Goal: Task Accomplishment & Management: Use online tool/utility

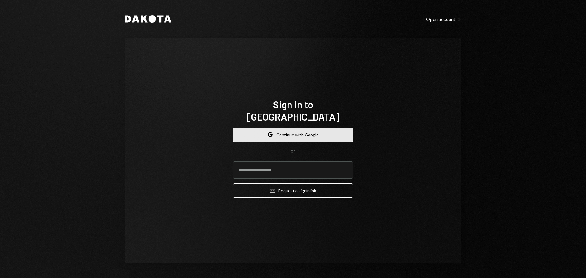
click at [301, 128] on button "Google Continue with Google" at bounding box center [293, 135] width 120 height 14
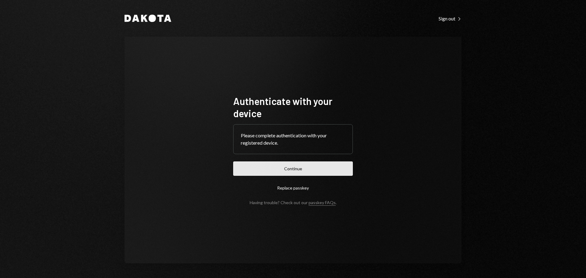
click at [315, 166] on button "Continue" at bounding box center [293, 168] width 120 height 14
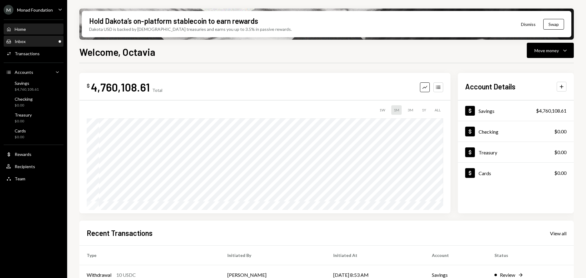
click at [20, 40] on div "Inbox" at bounding box center [20, 41] width 11 height 5
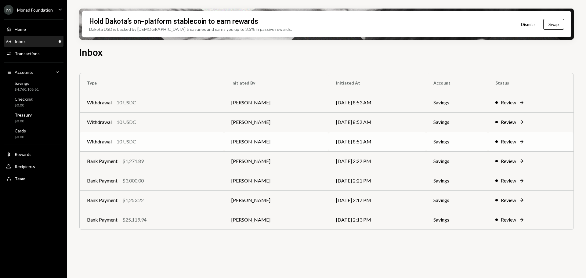
click at [136, 145] on div "10 USDC" at bounding box center [127, 141] width 20 height 7
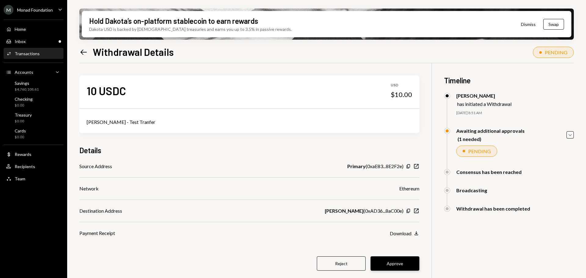
click at [403, 262] on button "Approve" at bounding box center [394, 263] width 49 height 14
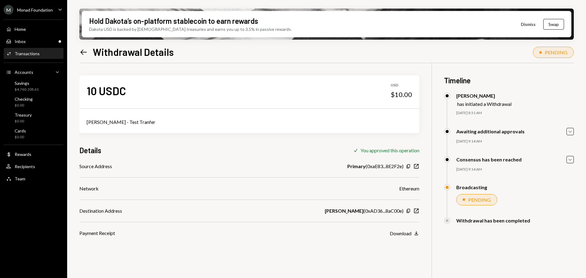
click at [29, 55] on div "Transactions" at bounding box center [27, 53] width 25 height 5
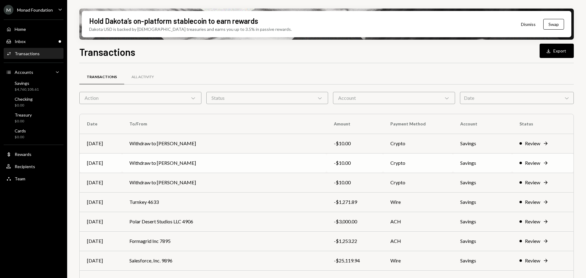
click at [190, 163] on td "Withdraw to [PERSON_NAME]" at bounding box center [224, 163] width 204 height 20
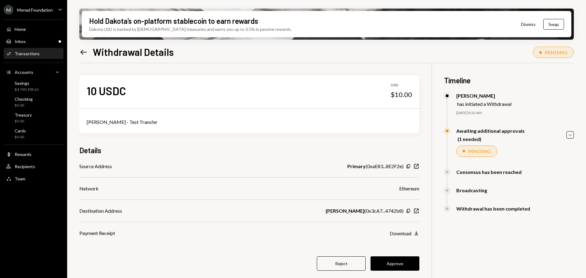
click at [404, 261] on button "Approve" at bounding box center [394, 263] width 49 height 14
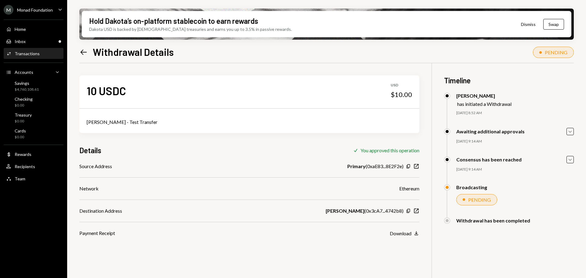
click at [23, 51] on div "Transactions" at bounding box center [27, 53] width 25 height 5
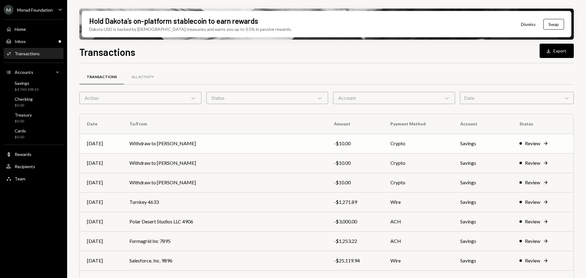
click at [192, 141] on td "Withdraw to [PERSON_NAME]" at bounding box center [224, 144] width 204 height 20
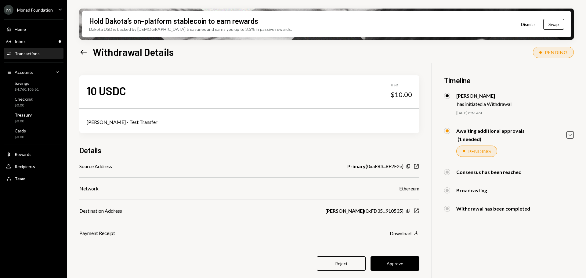
click at [403, 266] on button "Approve" at bounding box center [394, 263] width 49 height 14
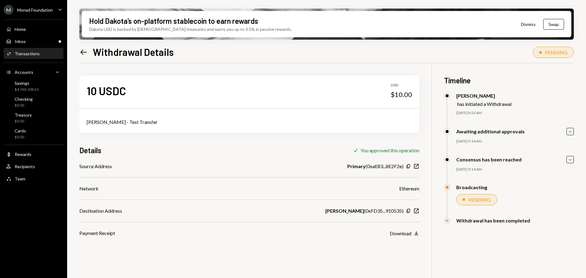
click at [27, 52] on div "Transactions" at bounding box center [27, 53] width 25 height 5
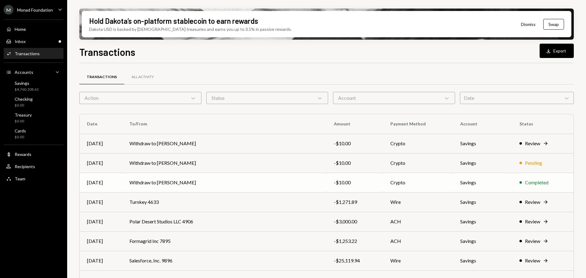
click at [208, 179] on td "Withdraw to [PERSON_NAME]" at bounding box center [224, 183] width 204 height 20
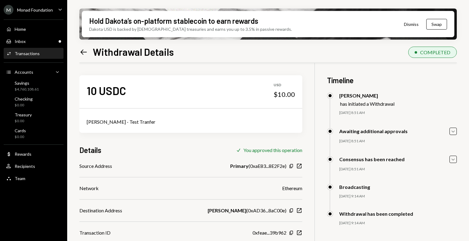
scroll to position [49, 0]
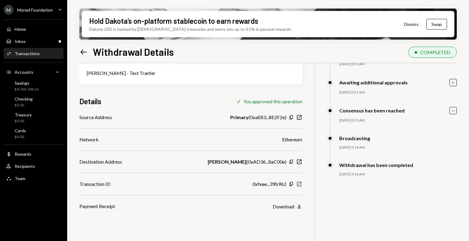
click at [296, 182] on icon "New Window" at bounding box center [299, 184] width 6 height 6
click at [28, 53] on div "Transactions" at bounding box center [27, 53] width 25 height 5
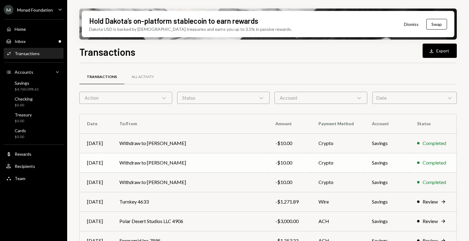
click at [144, 162] on td "Withdraw to Zhang Liqiang" at bounding box center [190, 163] width 156 height 20
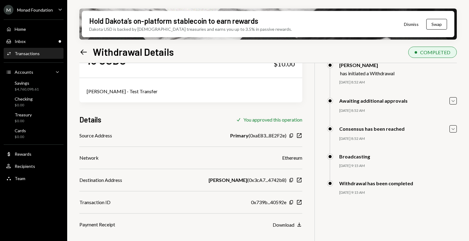
scroll to position [49, 0]
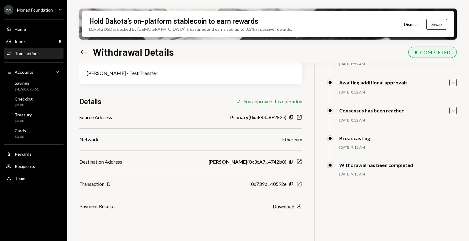
click at [300, 183] on icon "New Window" at bounding box center [299, 184] width 6 height 6
click at [24, 52] on div "Transactions" at bounding box center [27, 53] width 25 height 5
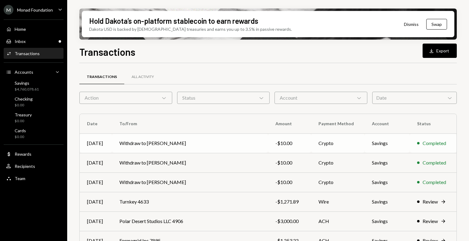
click at [166, 143] on td "Withdraw to Yeseul Choi" at bounding box center [190, 144] width 156 height 20
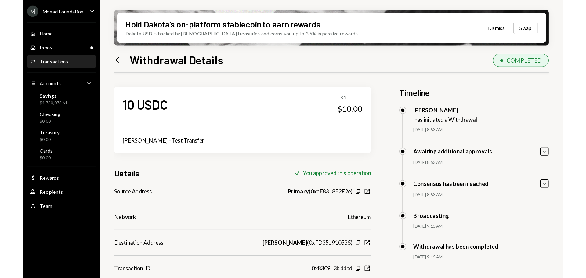
scroll to position [49, 0]
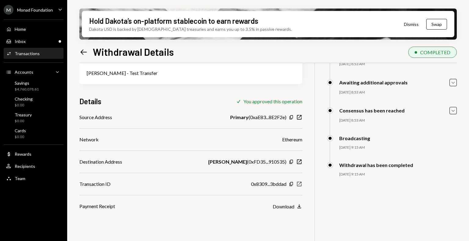
click at [299, 183] on icon "New Window" at bounding box center [299, 184] width 6 height 6
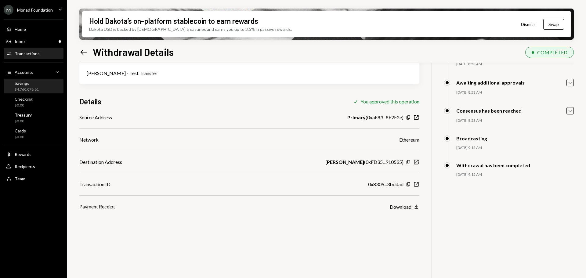
click at [31, 86] on div "Savings $4,760,078.61" at bounding box center [27, 87] width 24 height 12
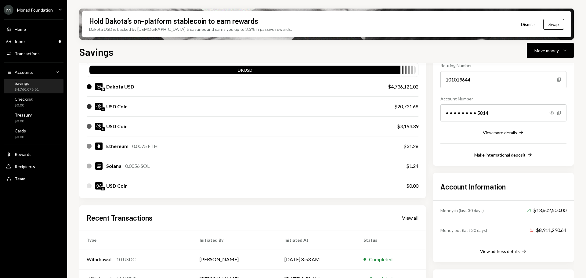
scroll to position [156, 0]
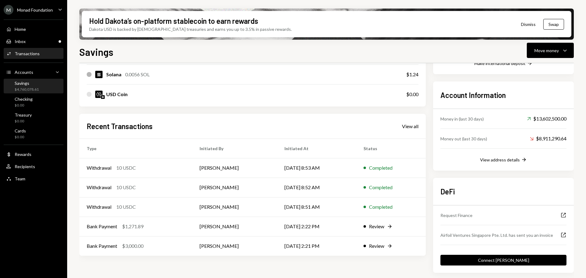
click at [38, 53] on div "Activities Transactions" at bounding box center [33, 53] width 55 height 5
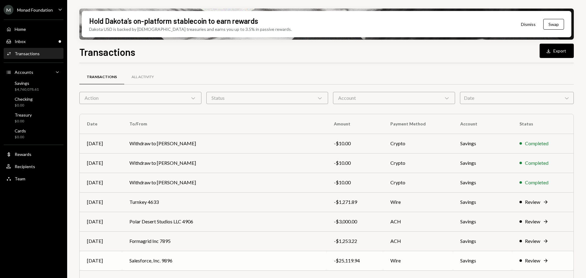
scroll to position [70, 0]
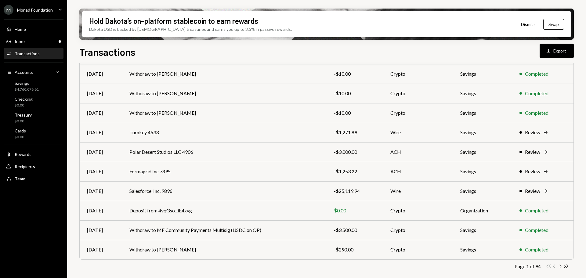
click at [561, 266] on icon "Chevron Right" at bounding box center [560, 266] width 6 height 6
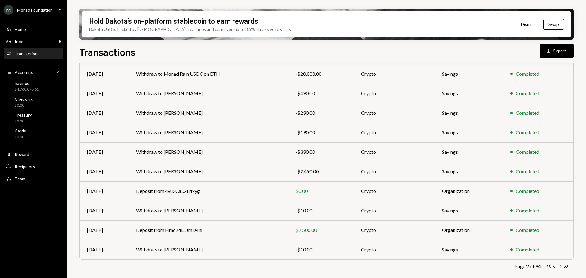
click at [560, 266] on icon "Chevron Right" at bounding box center [560, 266] width 6 height 6
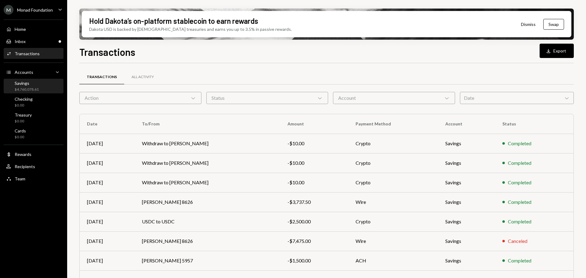
click at [31, 82] on div "Savings" at bounding box center [27, 83] width 24 height 5
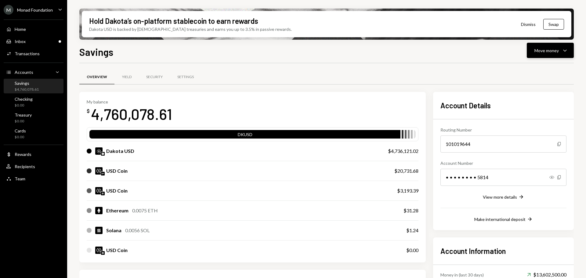
click at [549, 50] on div "Move money" at bounding box center [546, 50] width 24 height 6
click at [545, 67] on div "Send" at bounding box center [545, 69] width 45 height 6
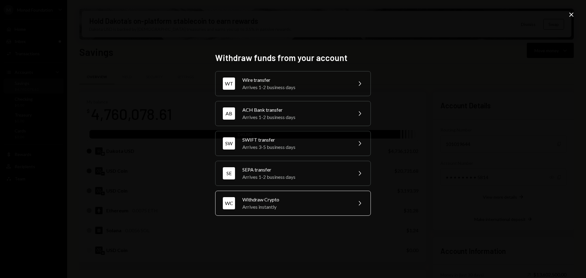
click at [289, 205] on div "Arrives instantly" at bounding box center [295, 206] width 106 height 7
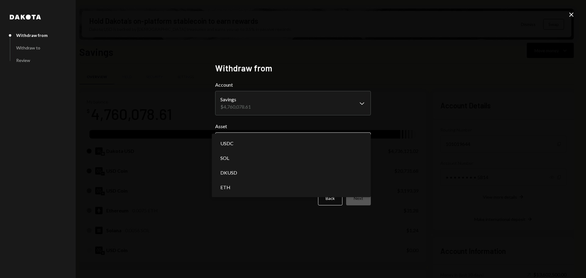
click at [284, 138] on body "M Monad Foundation Caret Down Home Home Inbox Inbox Activities Transactions Acc…" at bounding box center [293, 139] width 586 height 278
select select "****"
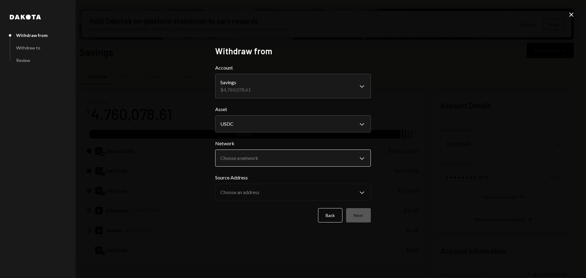
click at [271, 155] on body "M Monad Foundation Caret Down Home Home Inbox Inbox Activities Transactions Acc…" at bounding box center [293, 139] width 586 height 278
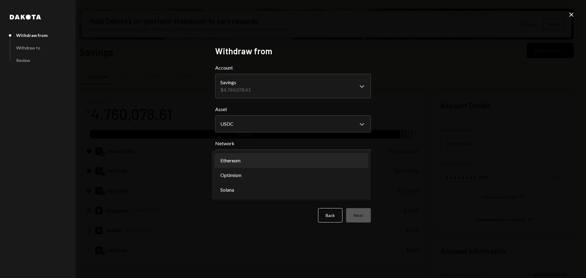
select select "**********"
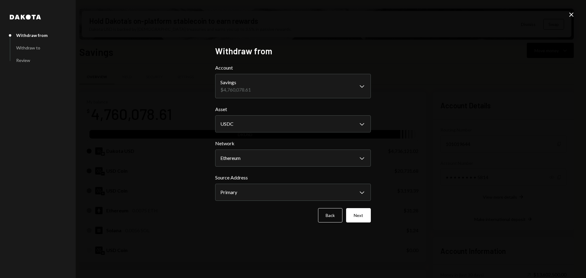
click at [359, 216] on button "Next" at bounding box center [358, 215] width 25 height 14
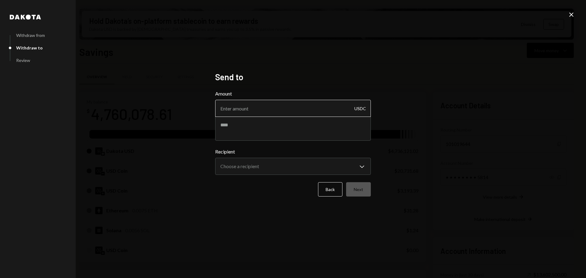
click at [292, 109] on input "Amount" at bounding box center [293, 108] width 156 height 17
paste input "129.09"
type input "129.09"
click at [229, 128] on textarea at bounding box center [293, 128] width 156 height 24
paste textarea "**********"
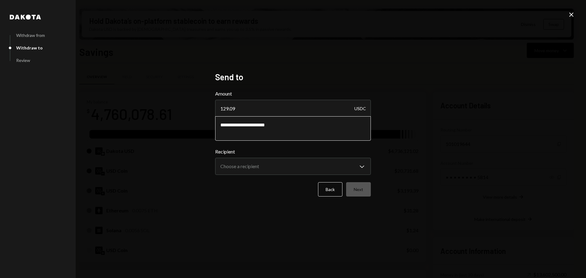
type textarea "**********"
click at [257, 163] on body "M Monad Foundation Caret Down Home Home Inbox Inbox Activities Transactions Acc…" at bounding box center [293, 139] width 586 height 278
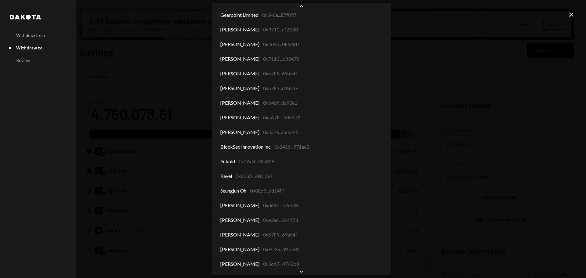
scroll to position [2978, 0]
select select "**********"
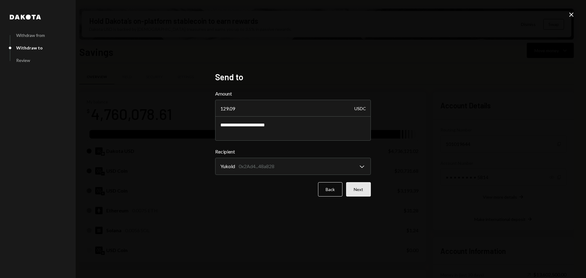
click at [359, 191] on button "Next" at bounding box center [358, 189] width 25 height 14
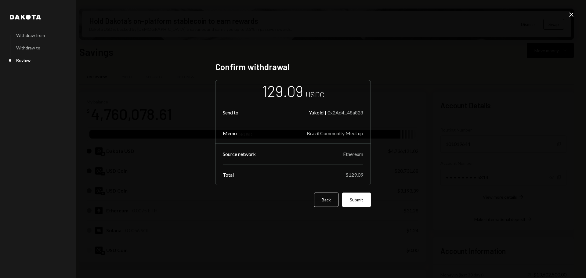
click at [359, 200] on button "Submit" at bounding box center [356, 200] width 29 height 14
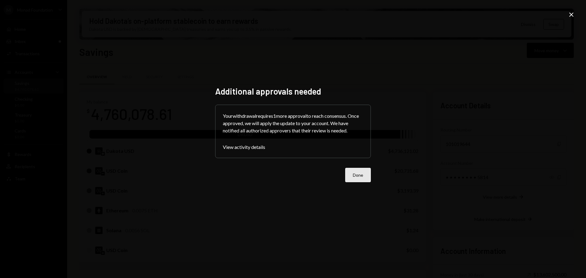
click at [354, 180] on button "Done" at bounding box center [358, 175] width 26 height 14
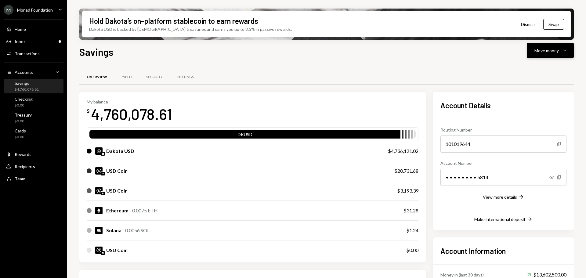
click at [555, 49] on div "Move money" at bounding box center [546, 50] width 24 height 6
click at [529, 71] on div "Send" at bounding box center [545, 69] width 45 height 6
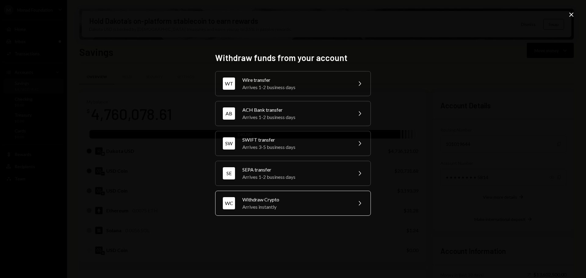
click at [317, 199] on div "Withdraw Crypto" at bounding box center [295, 199] width 106 height 7
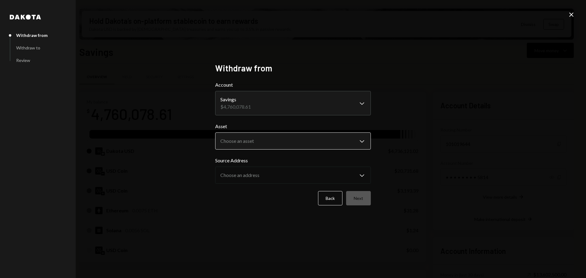
click at [273, 139] on body "M Monad Foundation Caret Down Home Home Inbox Inbox Activities Transactions Acc…" at bounding box center [293, 139] width 586 height 278
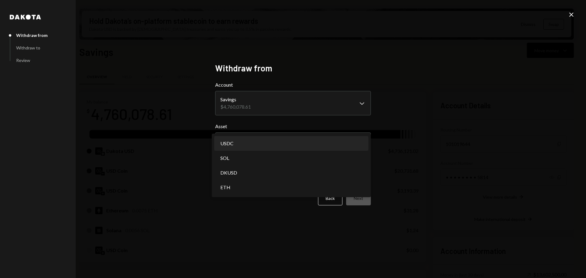
select select "****"
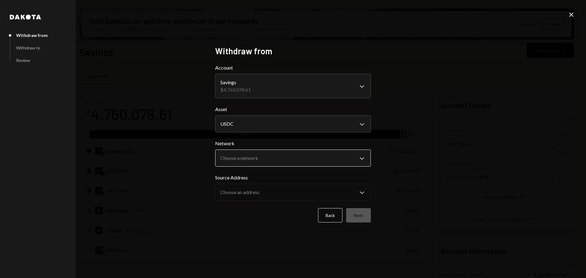
click at [316, 160] on body "M Monad Foundation Caret Down Home Home Inbox Inbox Activities Transactions Acc…" at bounding box center [293, 139] width 586 height 278
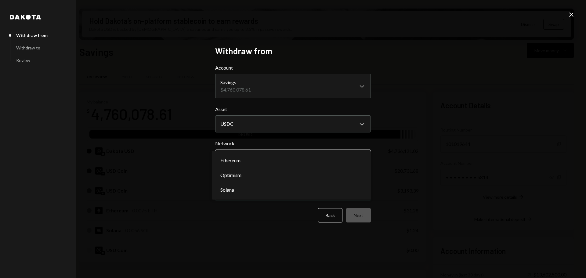
select select "**********"
drag, startPoint x: 264, startPoint y: 162, endPoint x: 271, endPoint y: 164, distance: 7.7
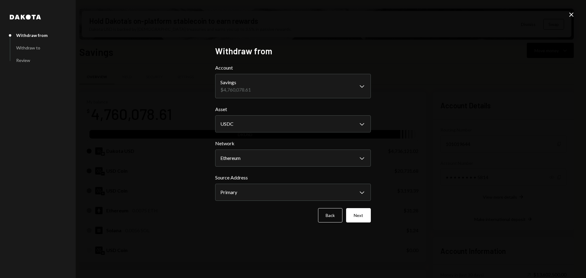
click at [364, 215] on button "Next" at bounding box center [358, 215] width 25 height 14
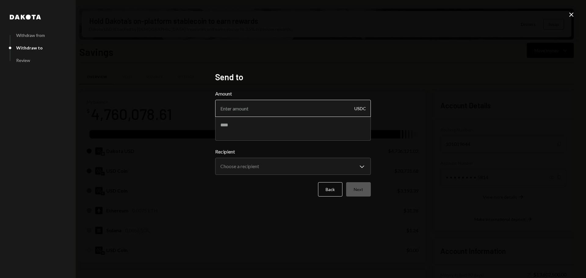
click at [295, 111] on input "Amount" at bounding box center [293, 108] width 156 height 17
paste input "7.17"
type input "7.17"
click at [247, 126] on textarea at bounding box center [293, 128] width 156 height 24
paste textarea "**********"
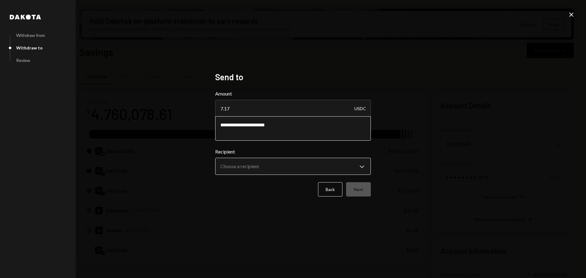
type textarea "**********"
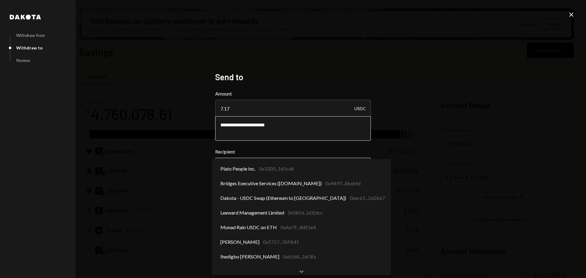
click at [361, 164] on body "M Monad Foundation Caret Down Home Home Inbox Inbox Activities Transactions Acc…" at bounding box center [293, 139] width 586 height 278
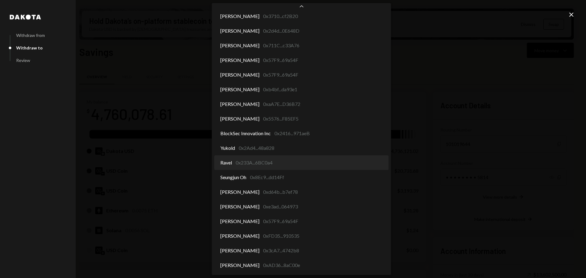
select select "**********"
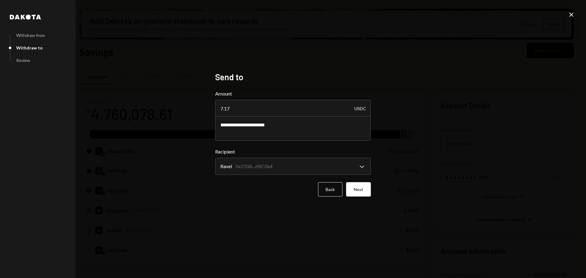
click at [363, 195] on button "Next" at bounding box center [358, 189] width 25 height 14
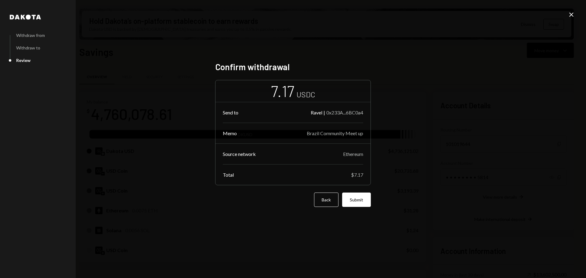
click at [367, 199] on button "Submit" at bounding box center [356, 200] width 29 height 14
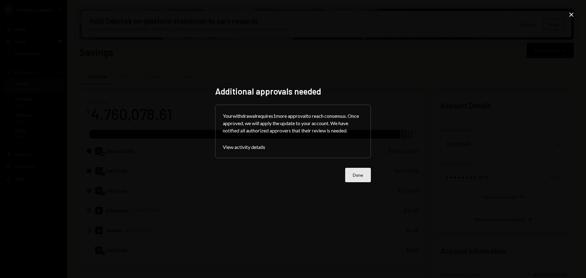
click at [358, 178] on button "Done" at bounding box center [358, 175] width 26 height 14
